Goal: Navigation & Orientation: Find specific page/section

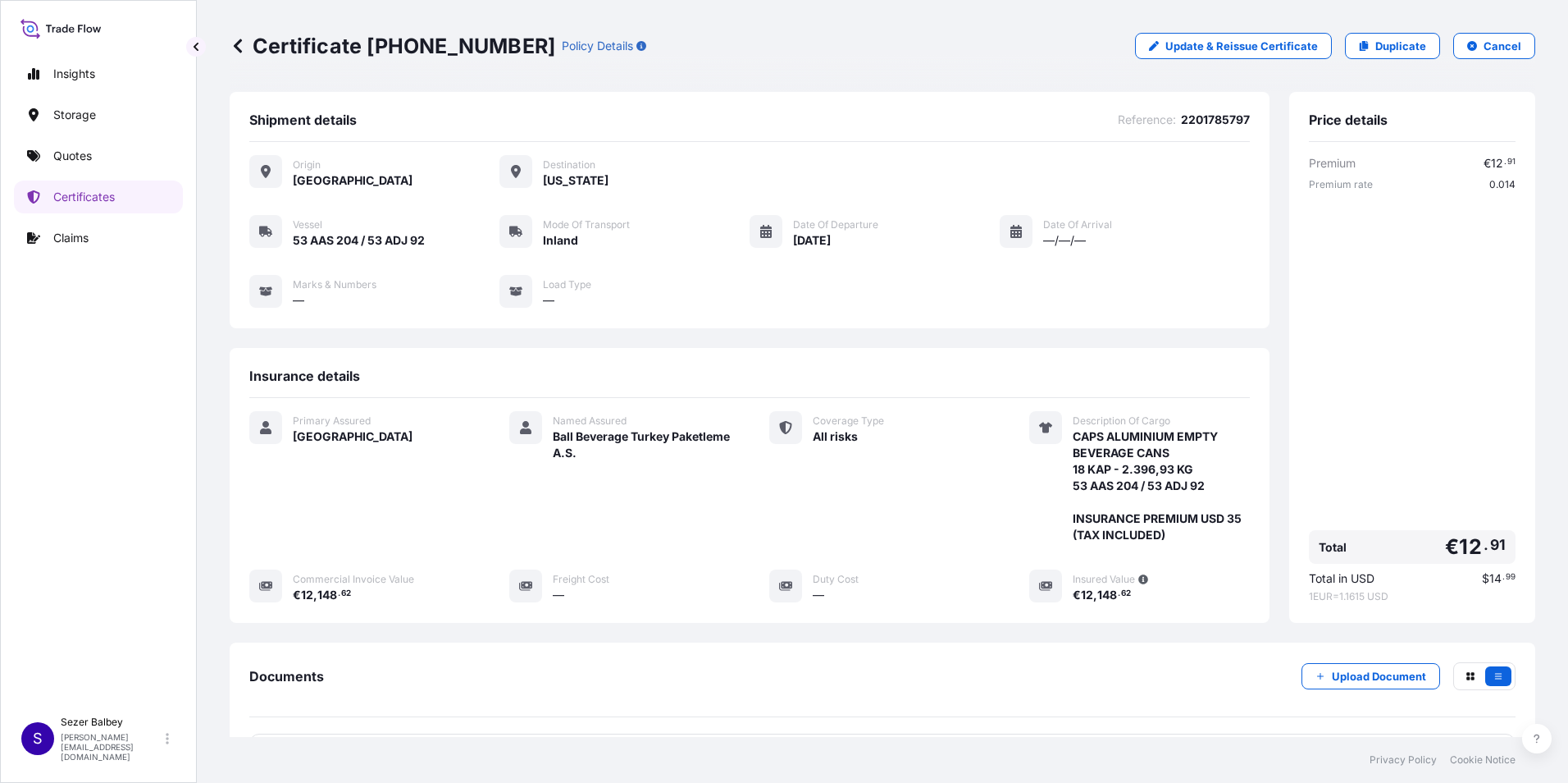
scroll to position [162, 0]
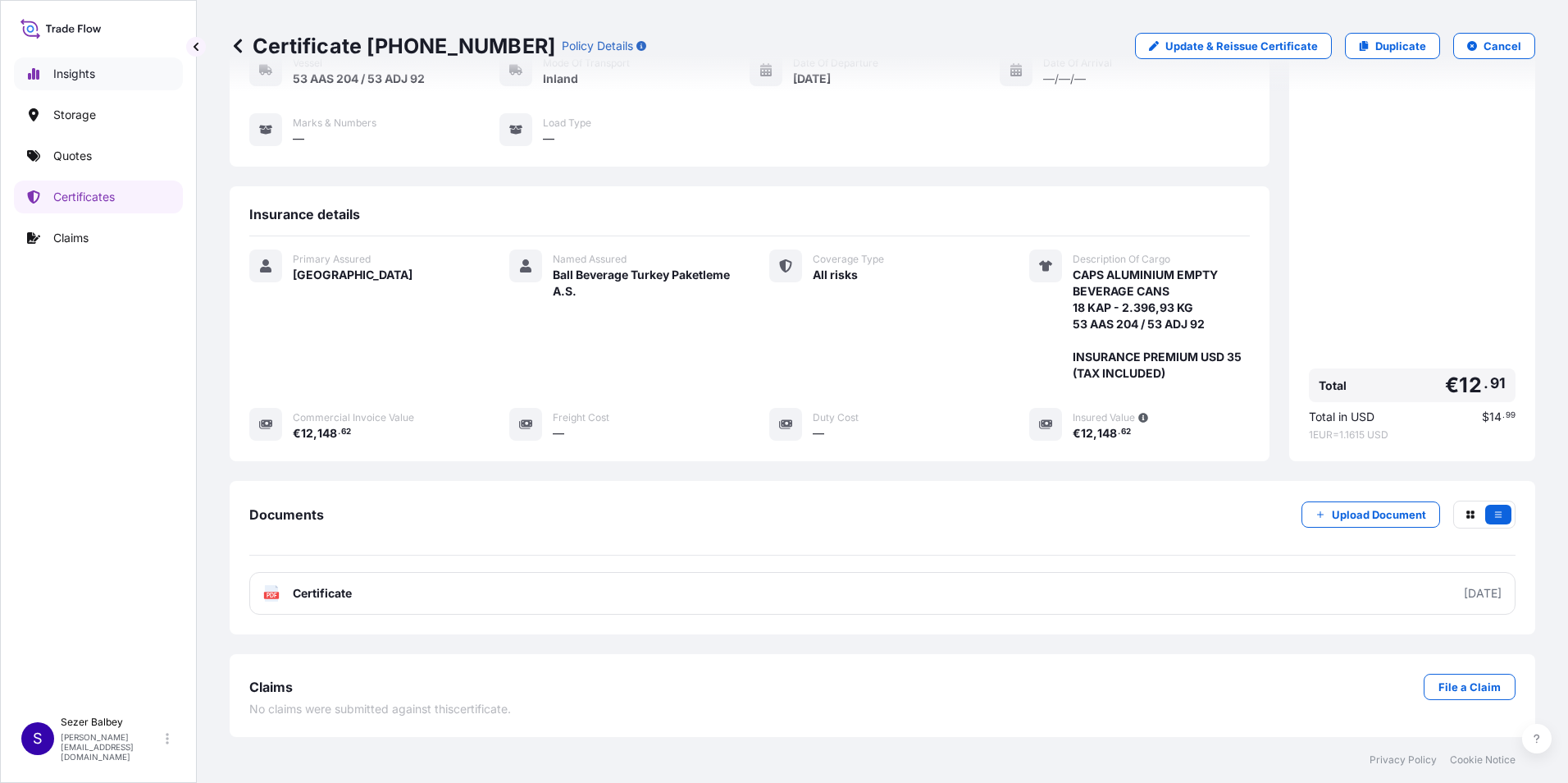
click at [84, 79] on p "Insights" at bounding box center [74, 73] width 41 height 16
select select "2025"
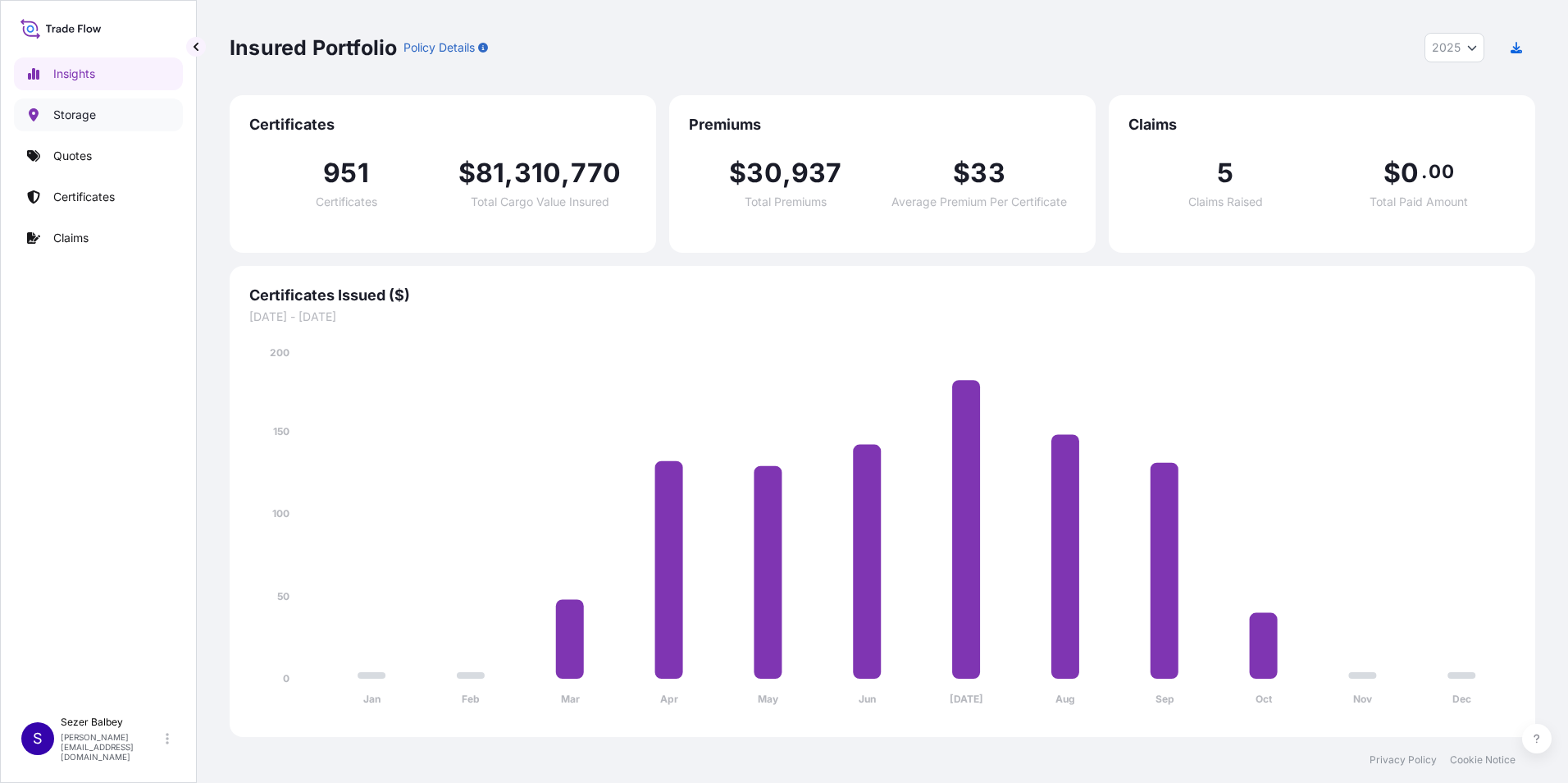
click at [115, 116] on link "Storage" at bounding box center [98, 115] width 169 height 33
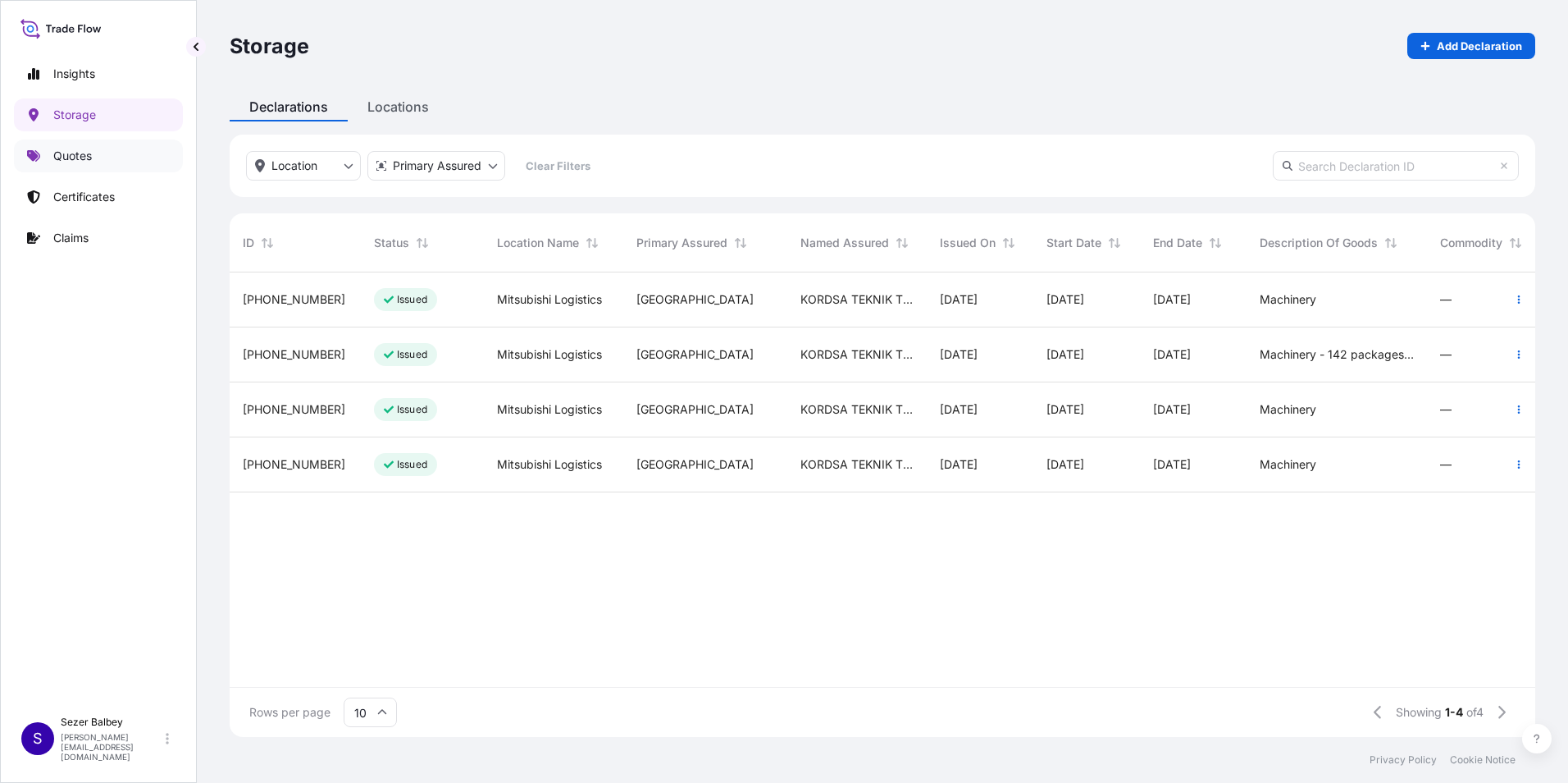
click at [79, 158] on p "Quotes" at bounding box center [73, 155] width 39 height 16
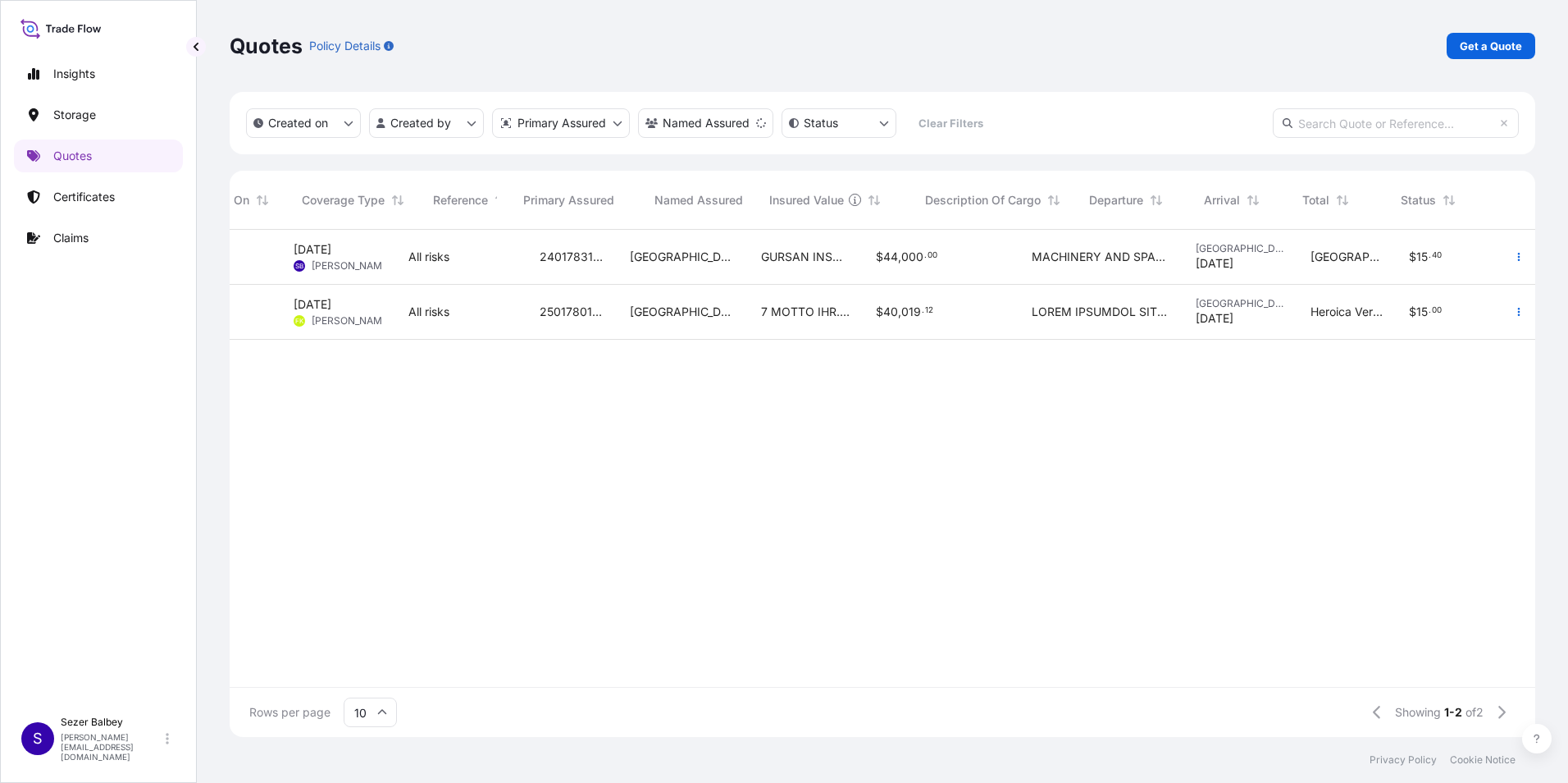
scroll to position [0, 154]
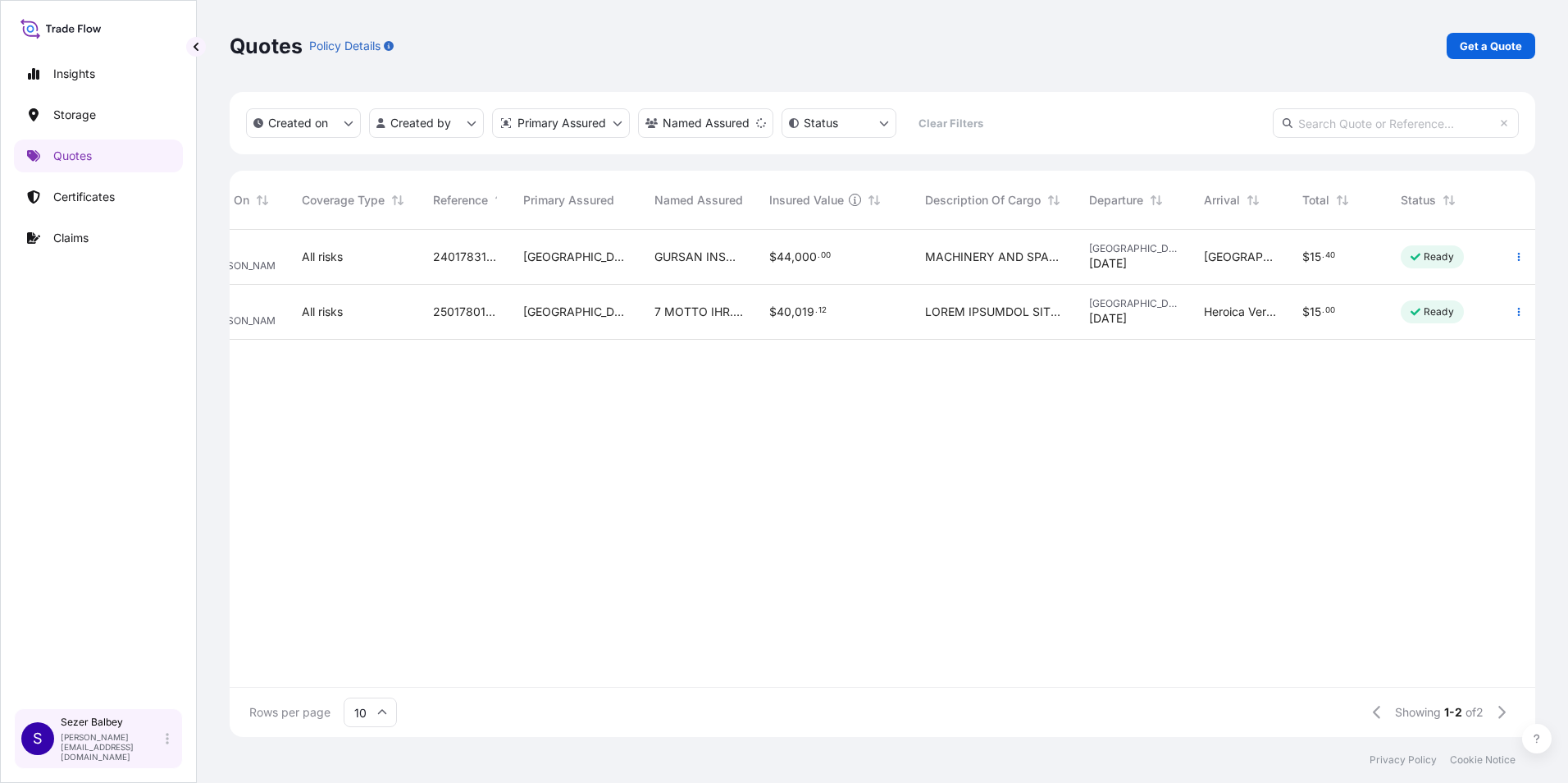
click at [47, 746] on div "S" at bounding box center [38, 739] width 33 height 33
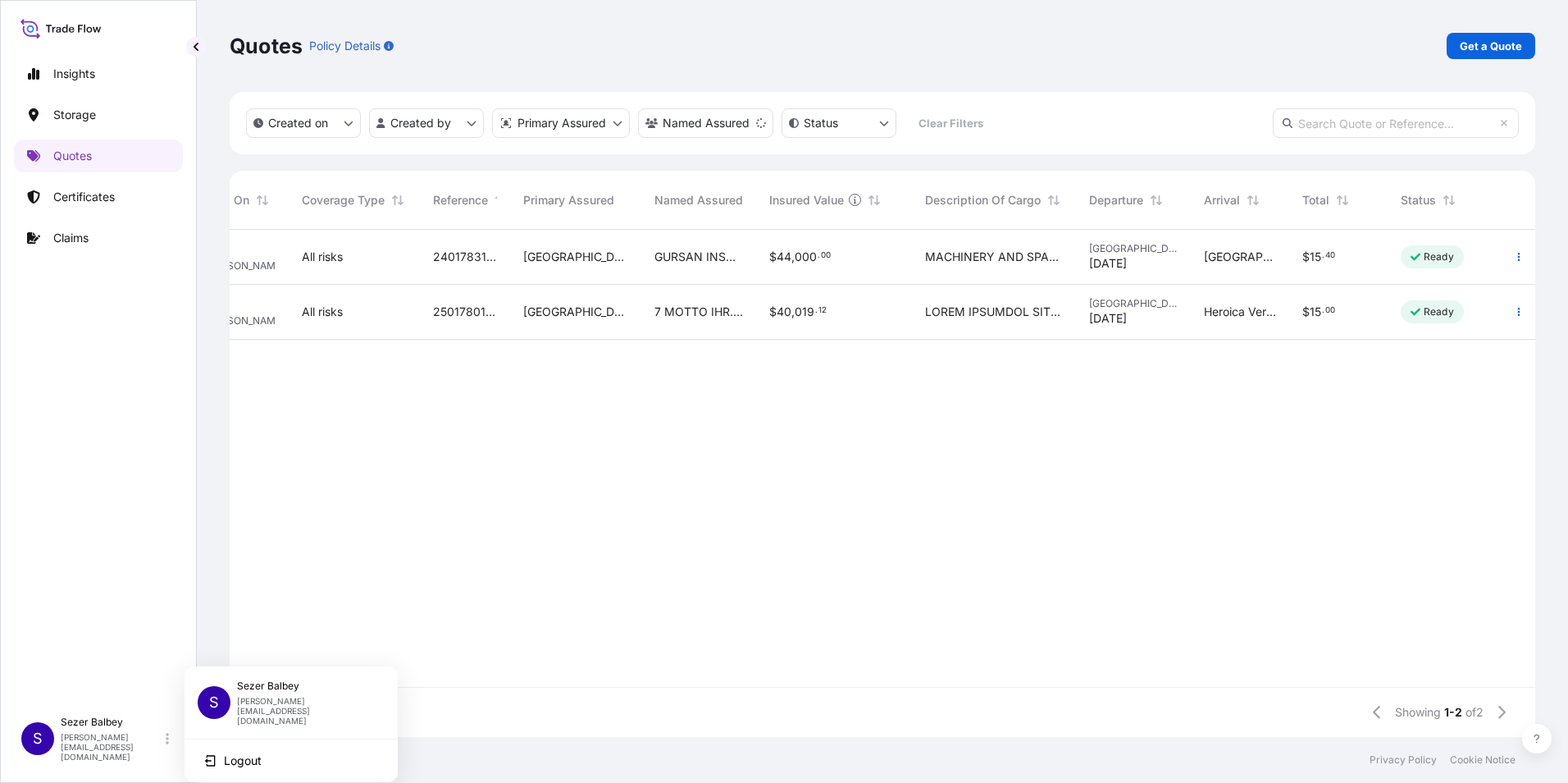
click at [272, 693] on p "[PERSON_NAME]" at bounding box center [304, 686] width 135 height 13
click at [136, 644] on div "Insights Storage Quotes Certificates Claims" at bounding box center [98, 375] width 169 height 665
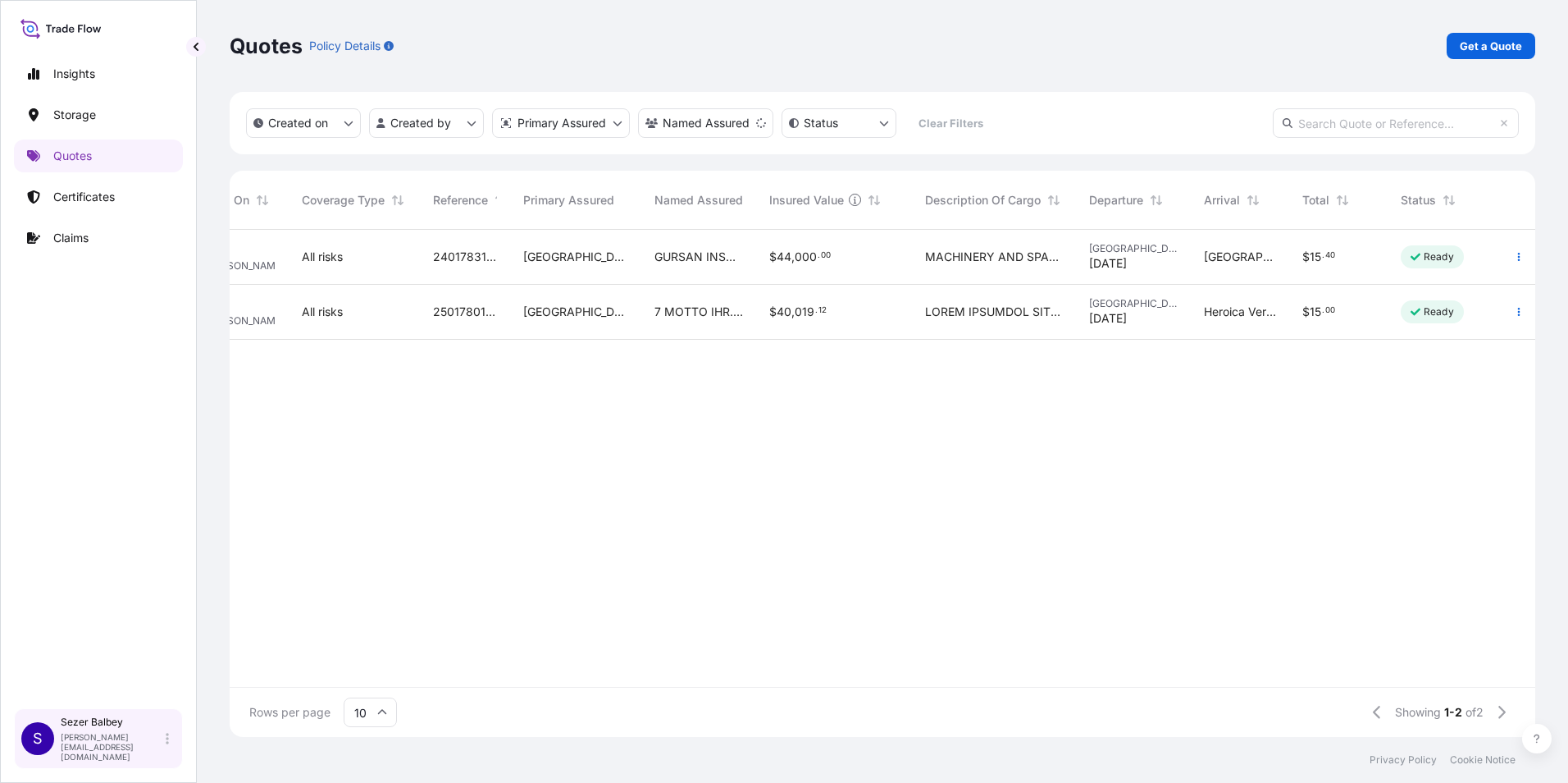
click at [168, 744] on icon at bounding box center [167, 739] width 3 height 11
click at [137, 641] on div "Insights Storage Quotes Certificates Claims" at bounding box center [98, 375] width 169 height 665
click at [71, 72] on p "Insights" at bounding box center [74, 73] width 41 height 16
select select "2025"
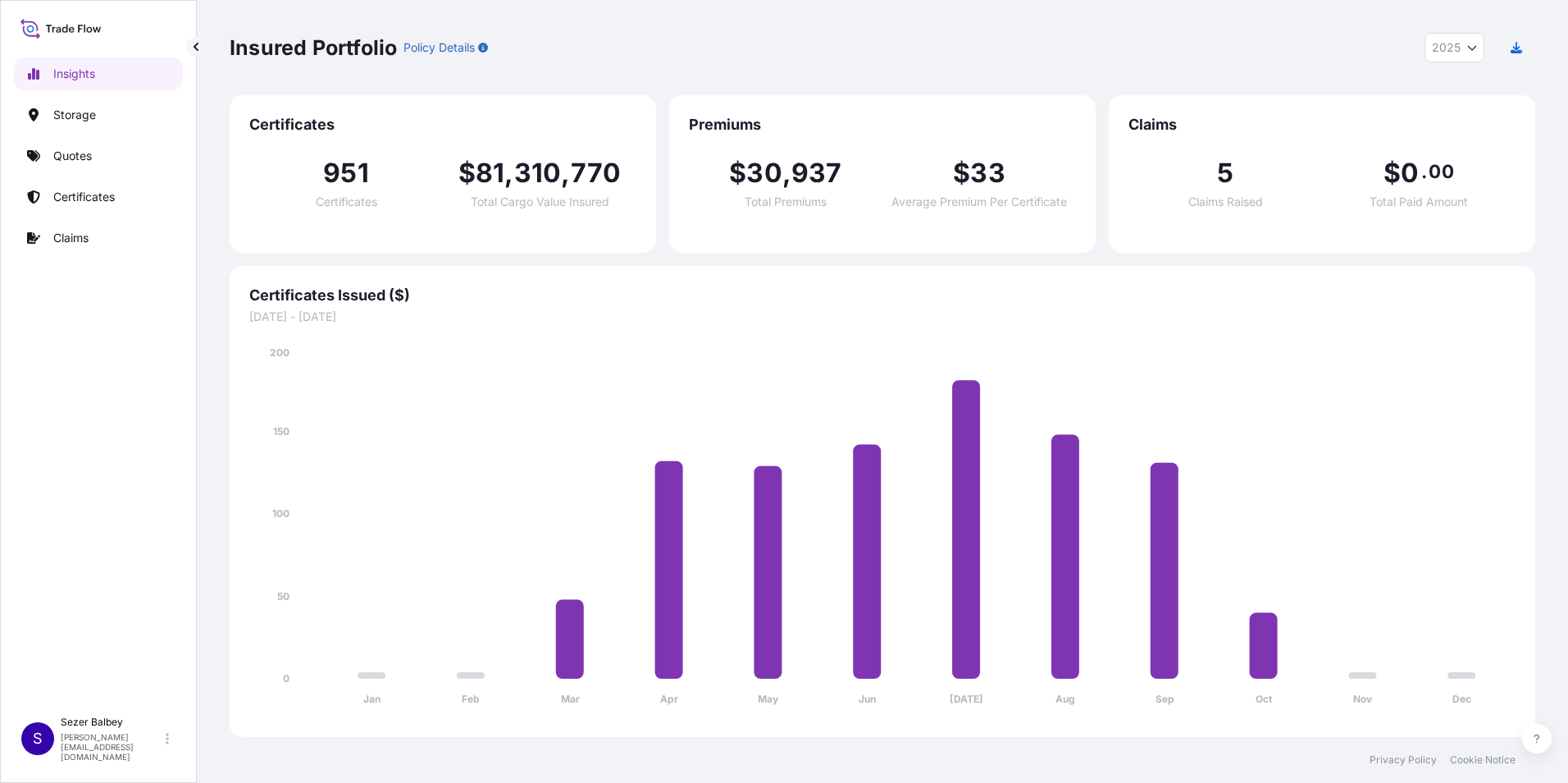
click at [824, 189] on div "$ 30 , 937 Total Premiums" at bounding box center [786, 184] width 194 height 48
